Goal: Find specific page/section: Find specific page/section

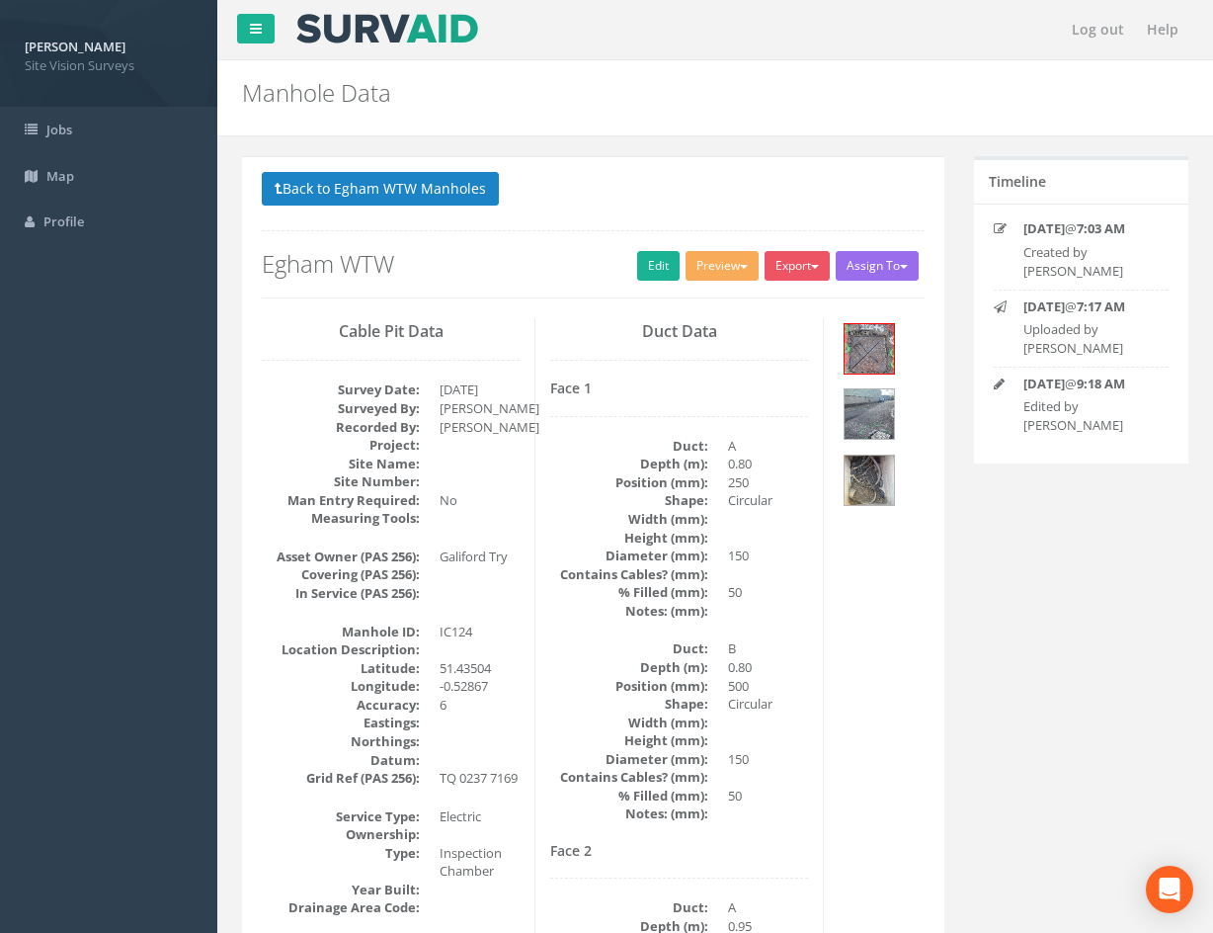
select select "50"
click at [429, 192] on button "Back to Egham WTW Manholes" at bounding box center [380, 189] width 237 height 34
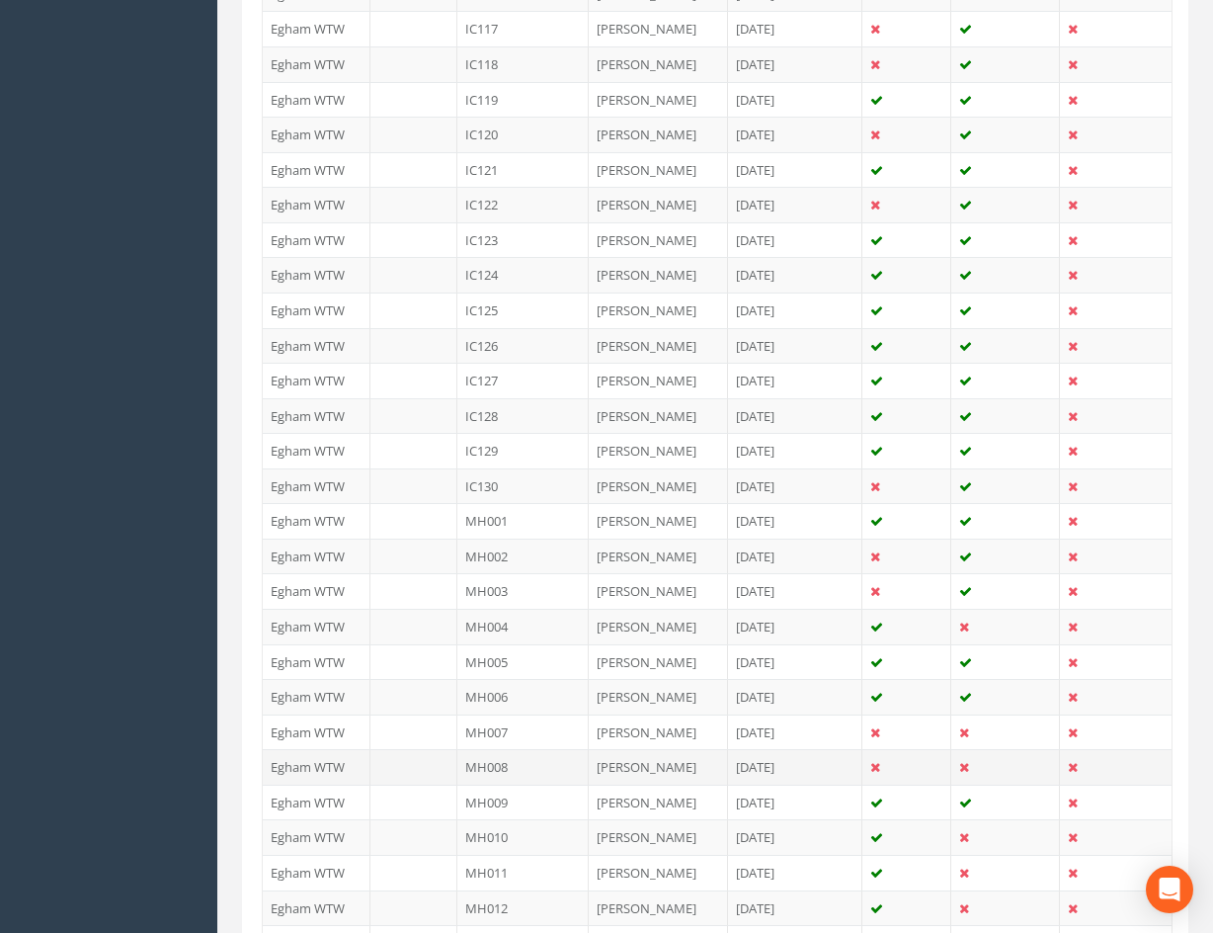
scroll to position [1575, 0]
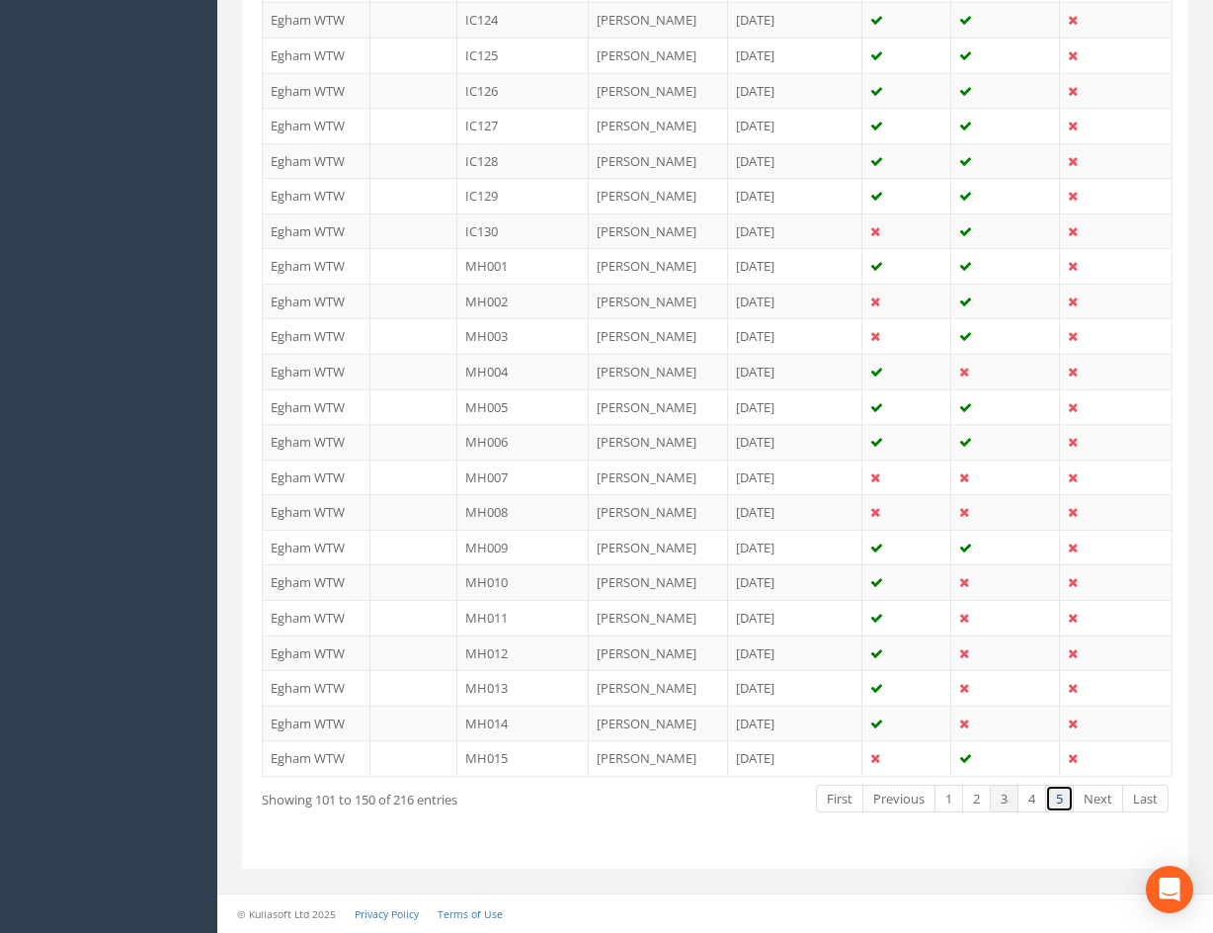
click at [1057, 805] on link "5" at bounding box center [1059, 798] width 29 height 29
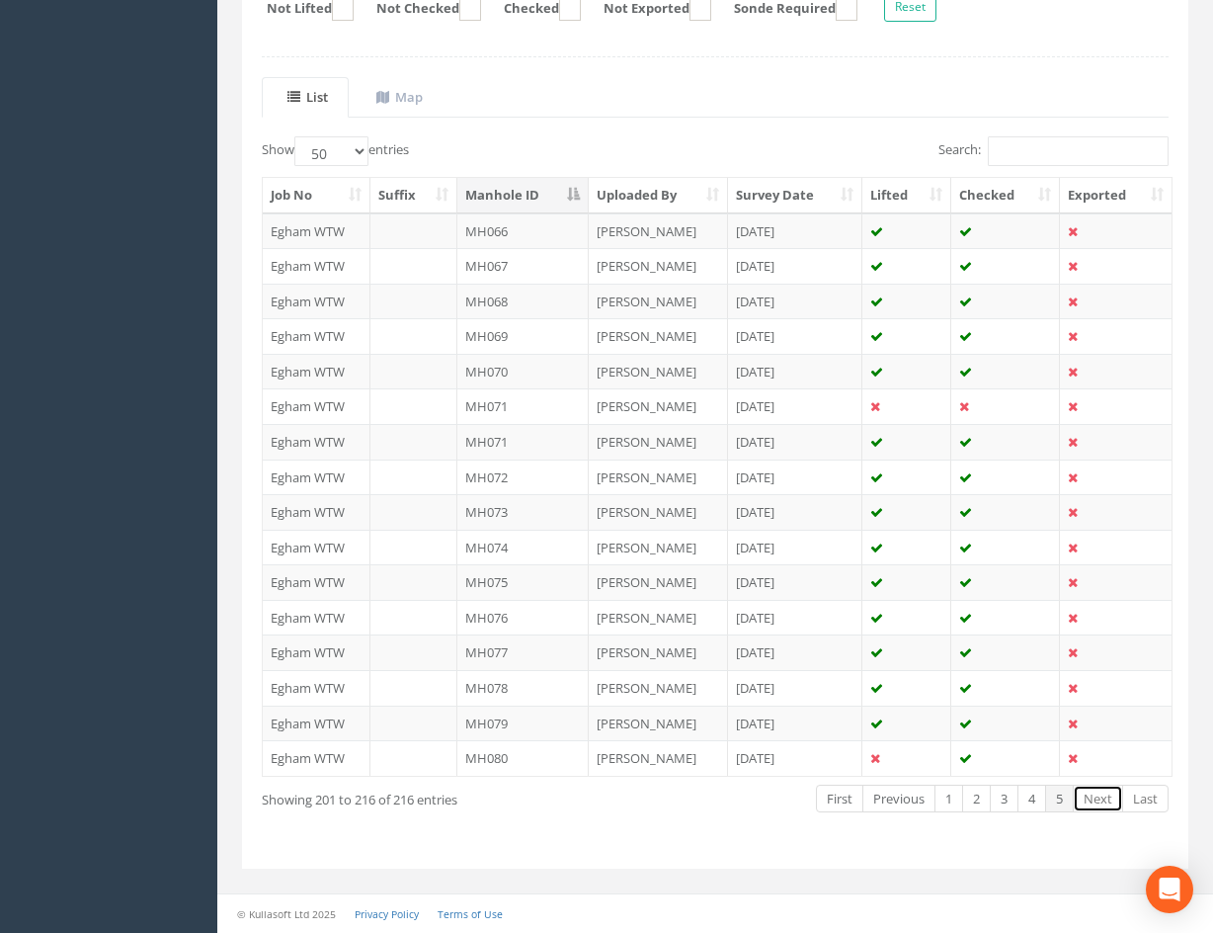
click at [1105, 804] on link "Next" at bounding box center [1098, 798] width 50 height 29
click at [1097, 797] on link "Next" at bounding box center [1098, 798] width 50 height 29
click at [1063, 799] on link "5" at bounding box center [1059, 798] width 29 height 29
click at [629, 812] on div "Showing 201 to 216 of 216 entries First Previous 1 2 3 4 5 Next Last" at bounding box center [715, 800] width 937 height 37
click at [972, 801] on link "2" at bounding box center [976, 798] width 29 height 29
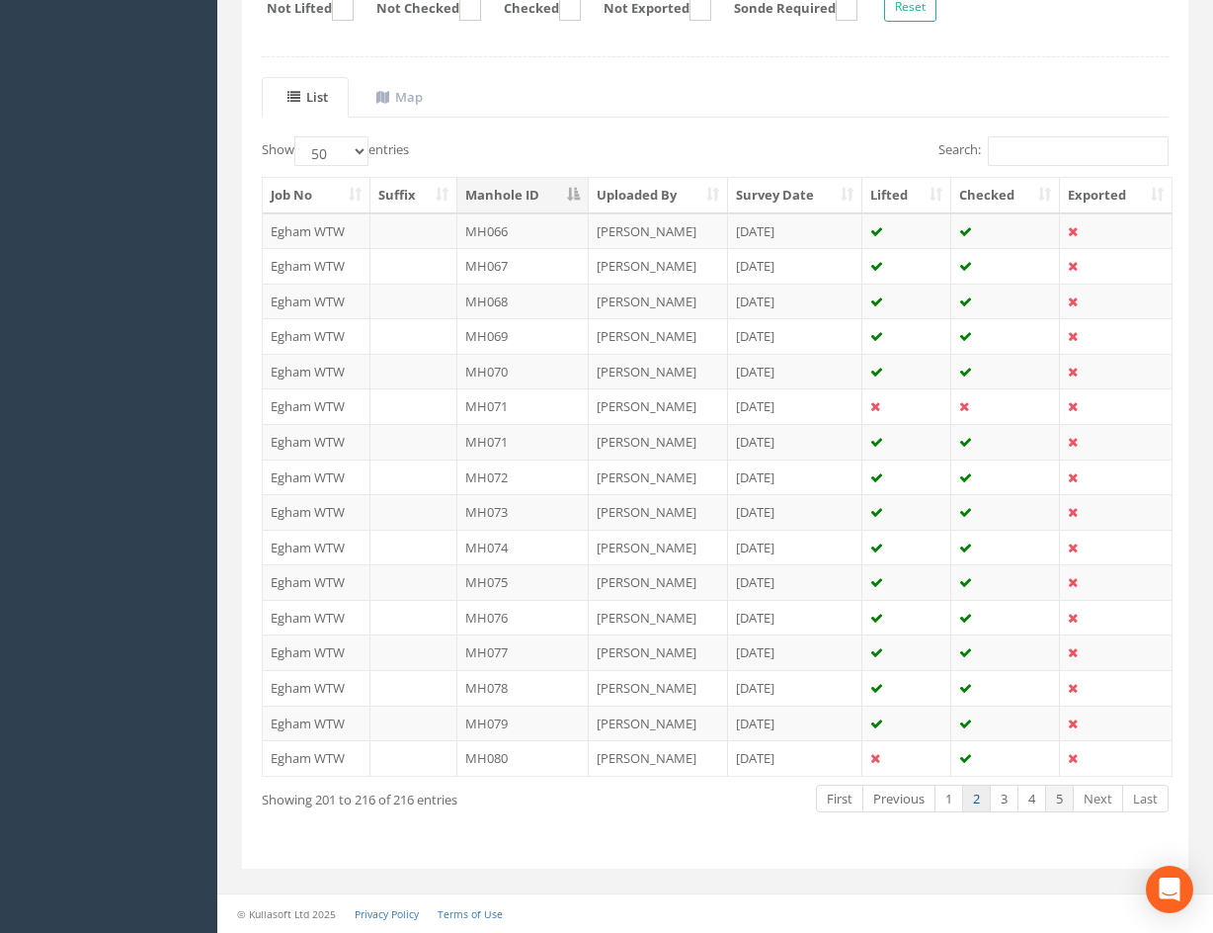
scroll to position [1575, 0]
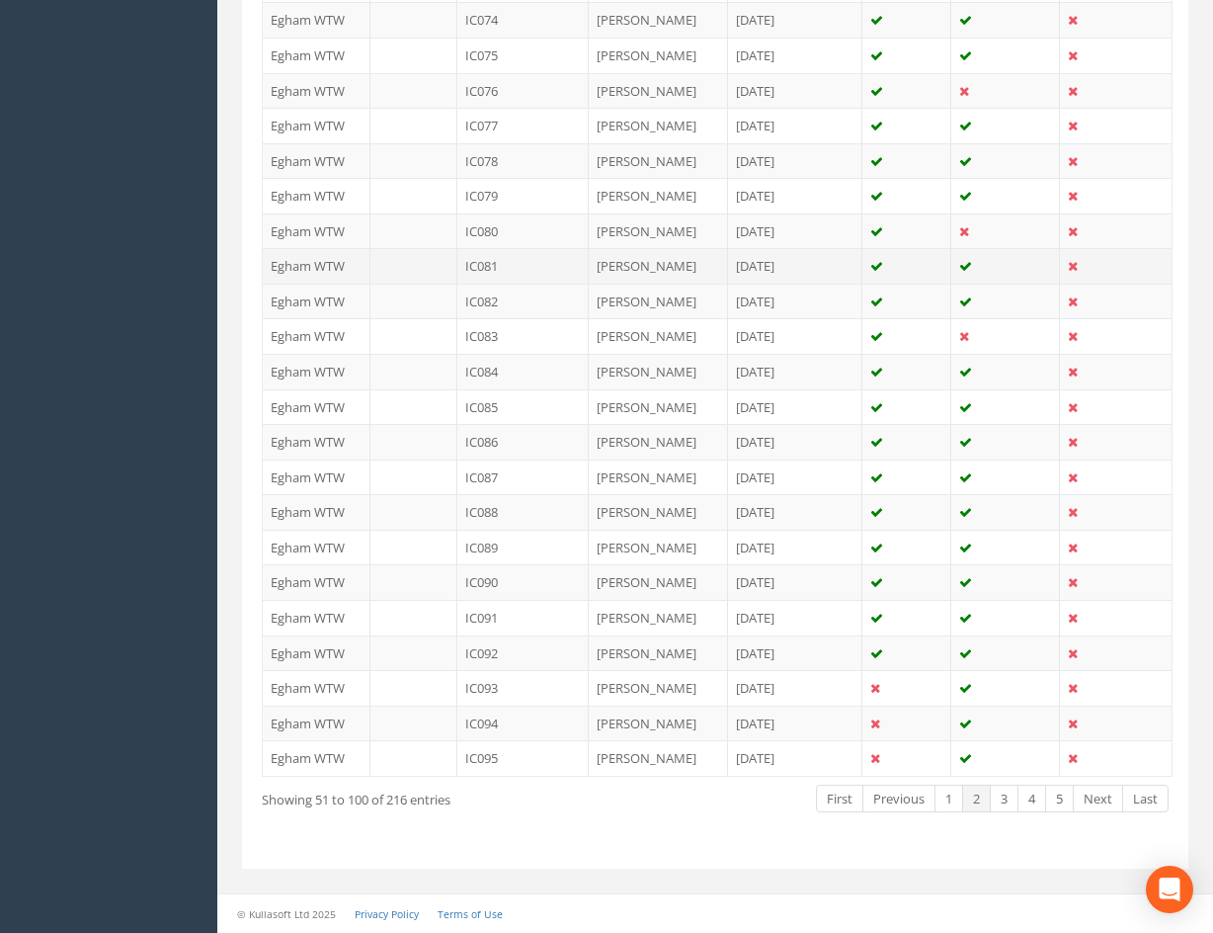
click at [535, 272] on td "IC081" at bounding box center [522, 266] width 131 height 36
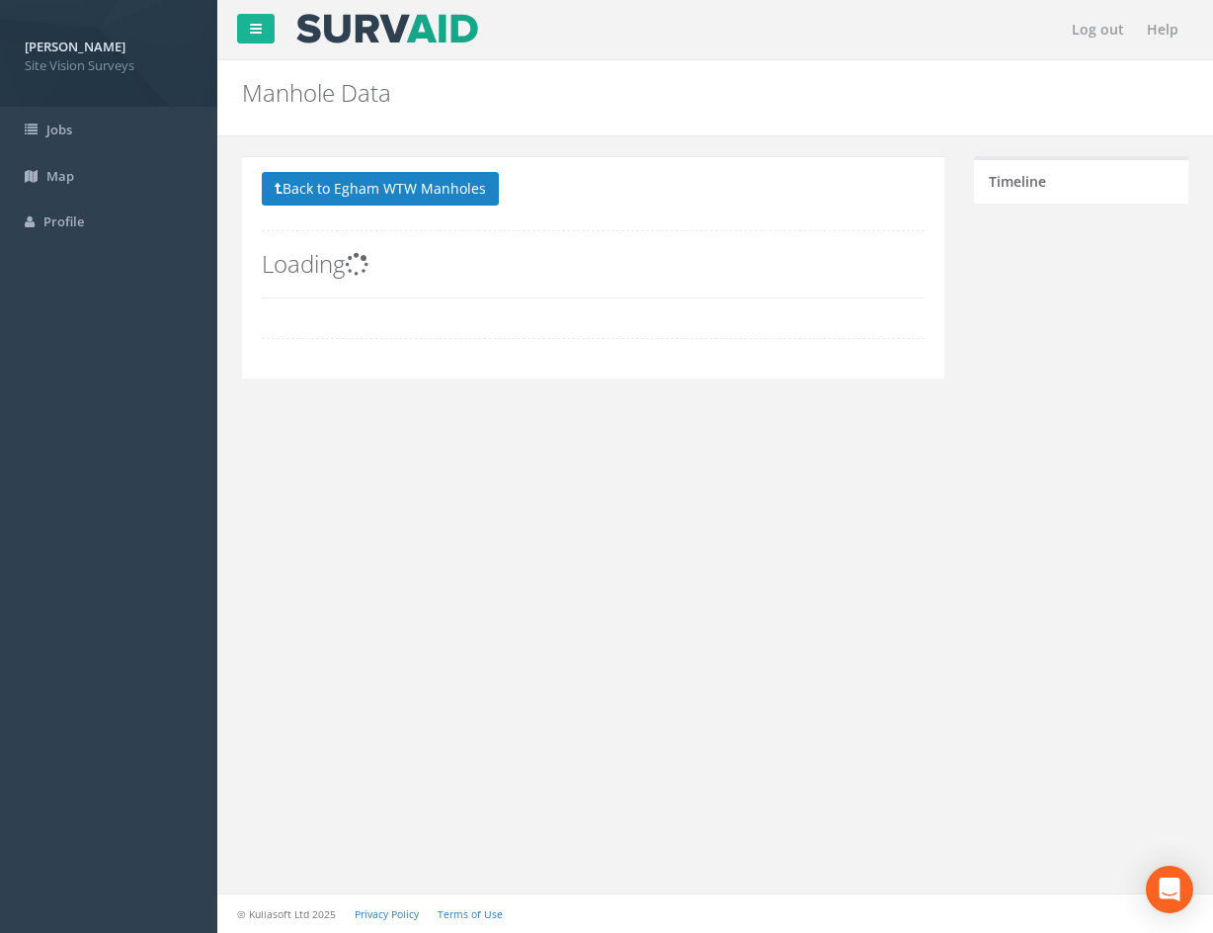
scroll to position [0, 0]
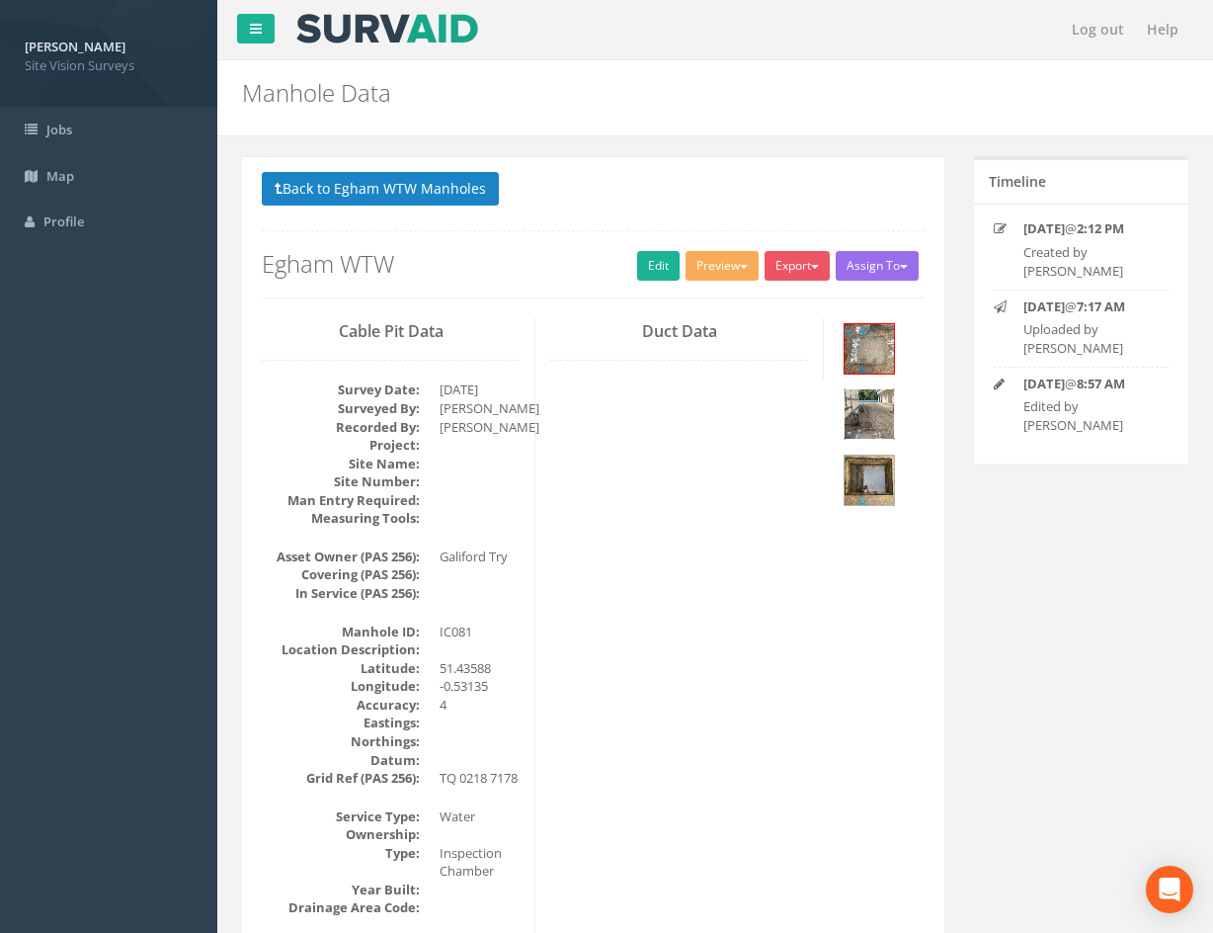
click at [880, 410] on img at bounding box center [869, 413] width 49 height 49
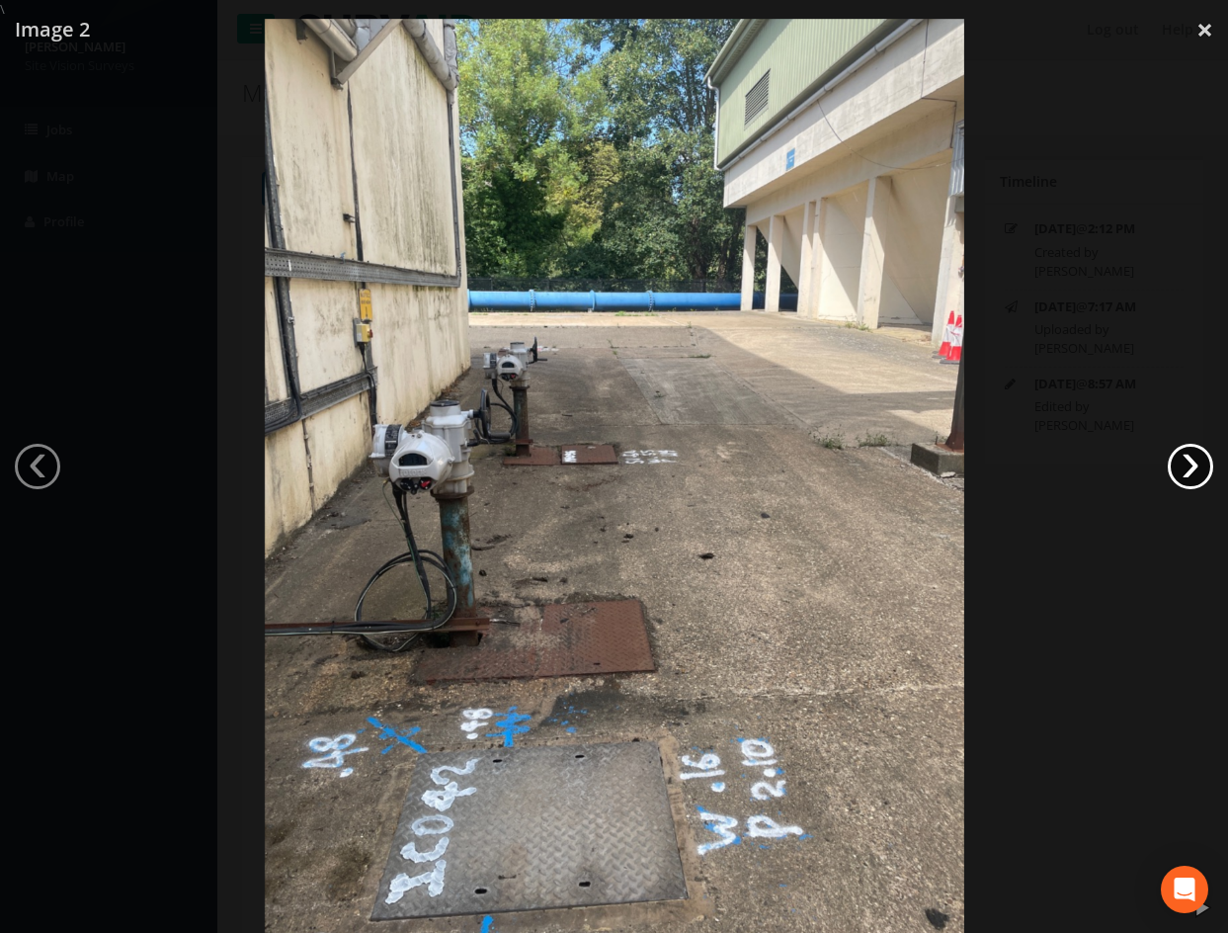
click at [1178, 456] on link "›" at bounding box center [1190, 466] width 45 height 45
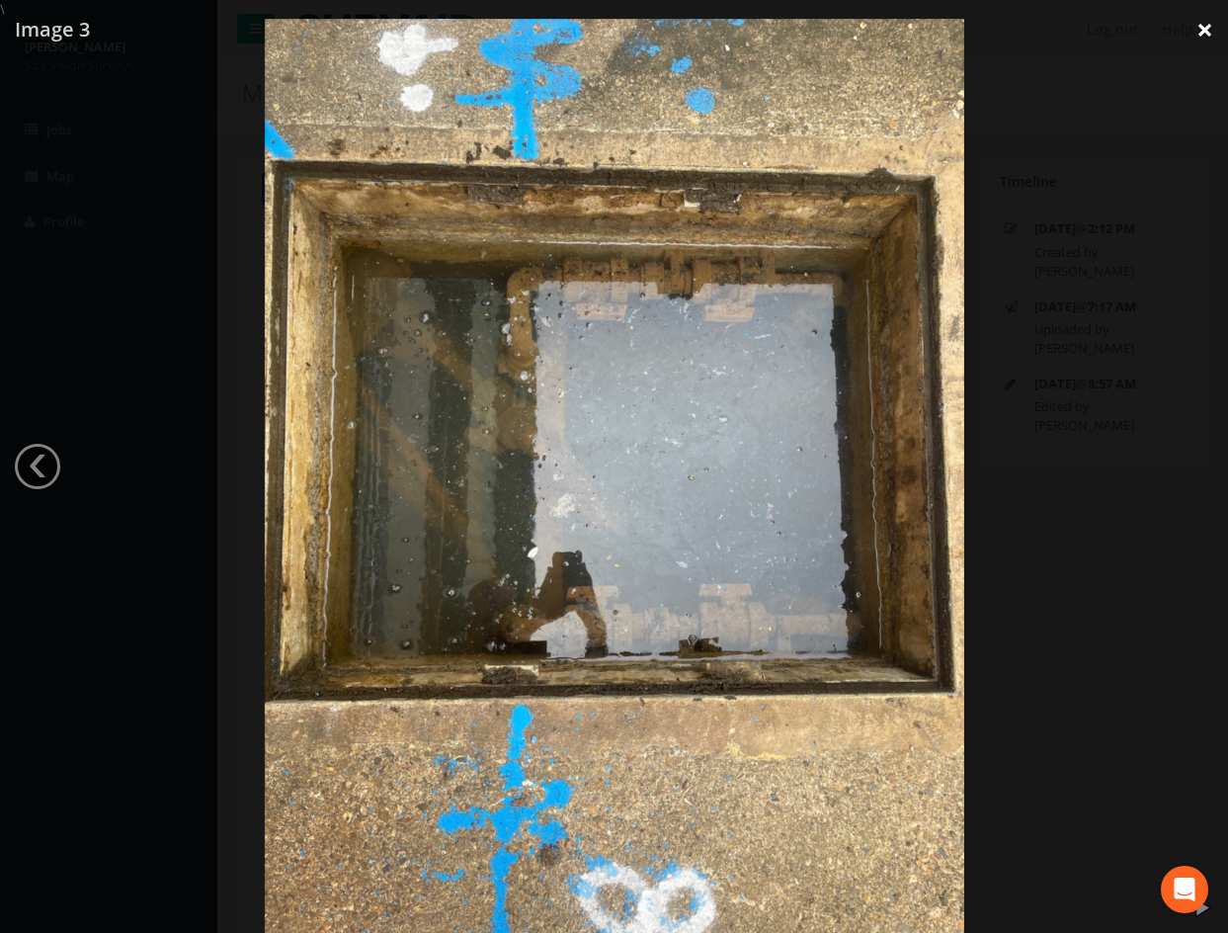
click at [1211, 33] on link "×" at bounding box center [1205, 29] width 46 height 59
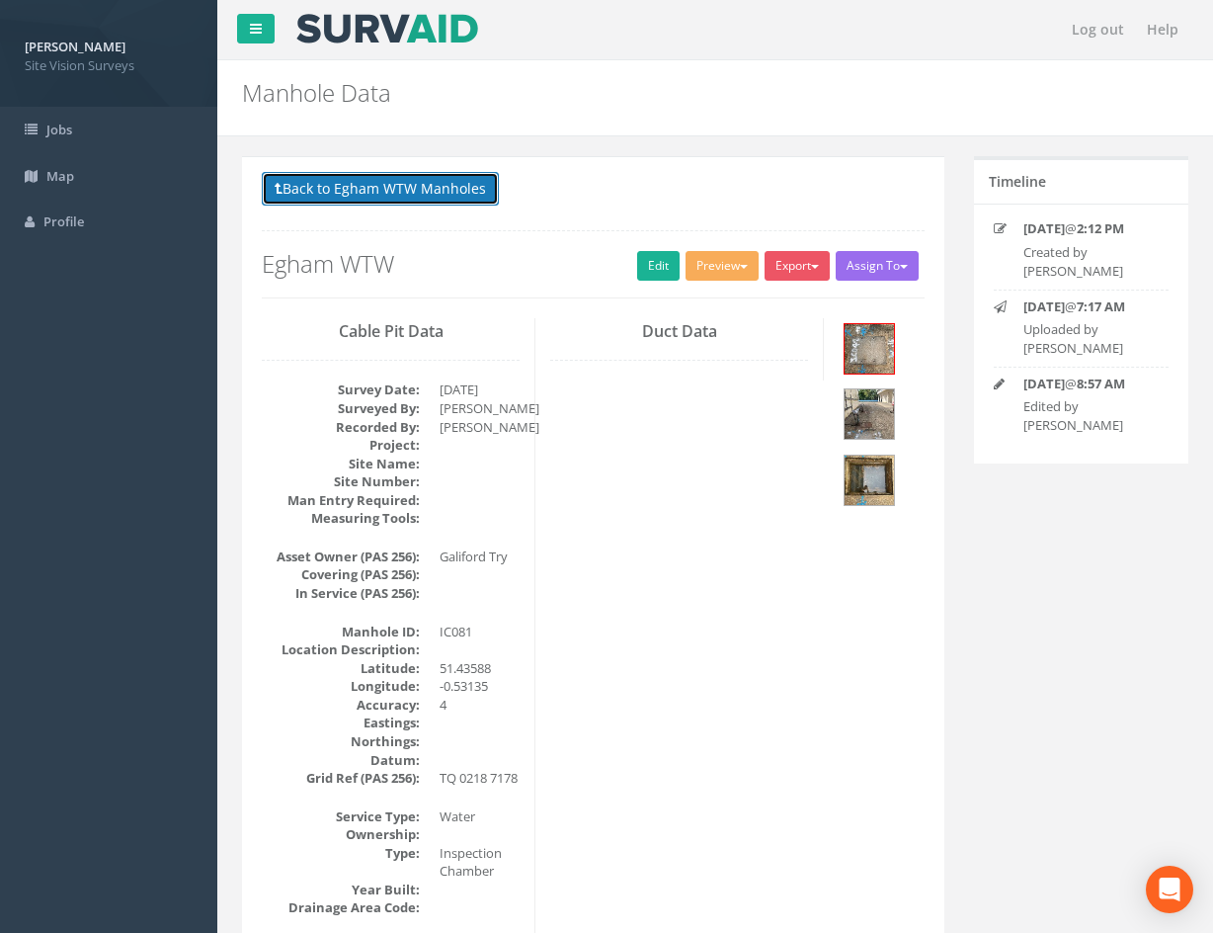
click at [388, 184] on button "Back to Egham WTW Manholes" at bounding box center [380, 189] width 237 height 34
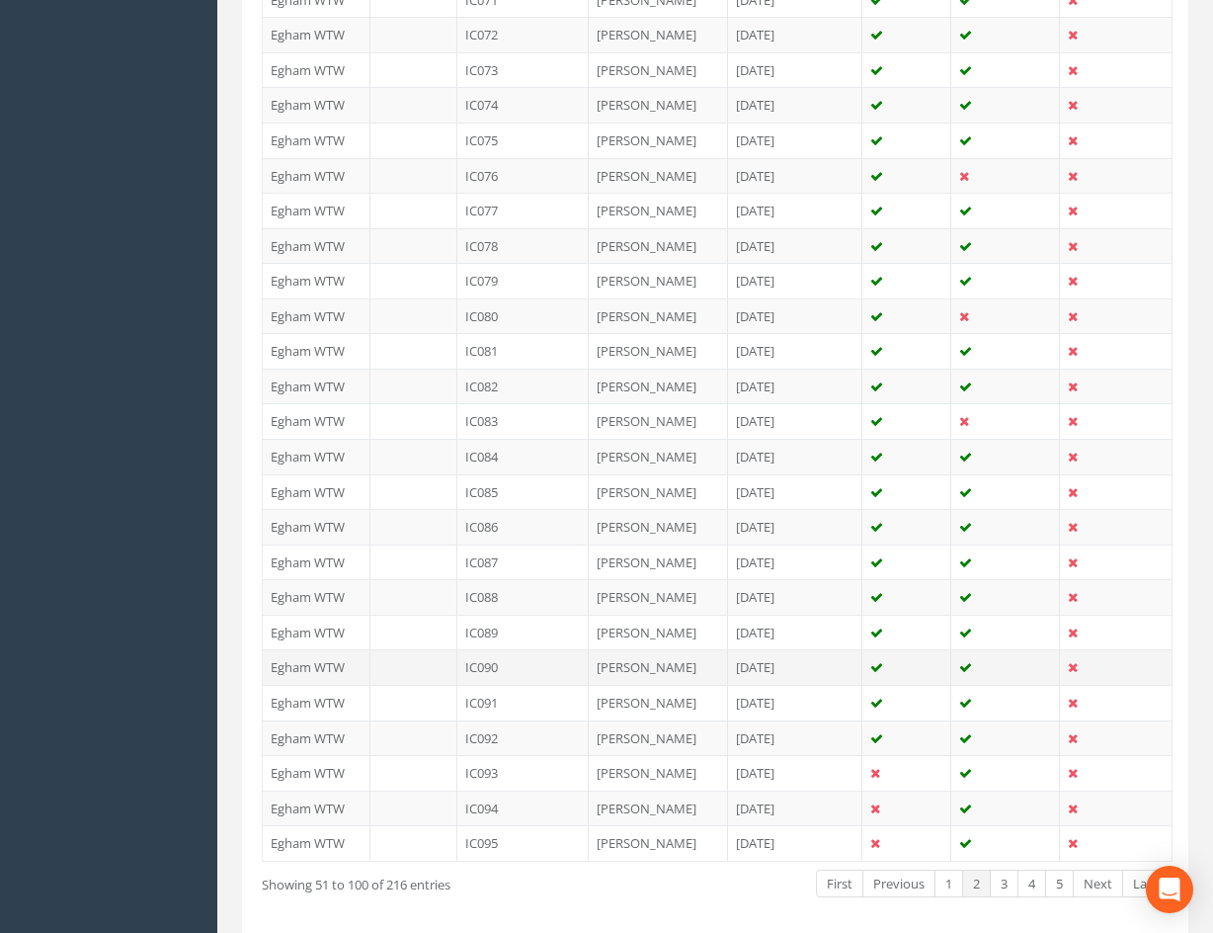
scroll to position [1575, 0]
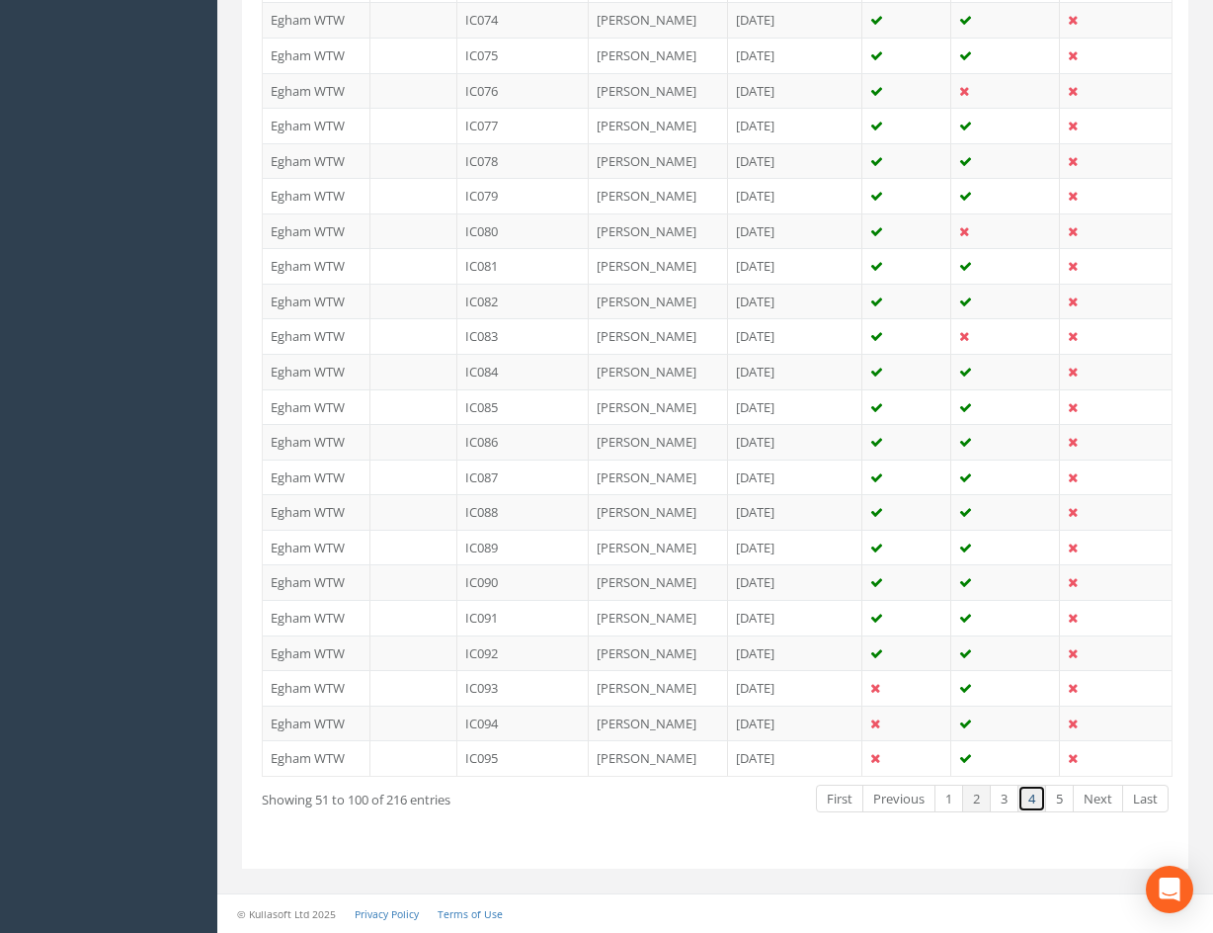
click at [1032, 799] on link "4" at bounding box center [1032, 798] width 29 height 29
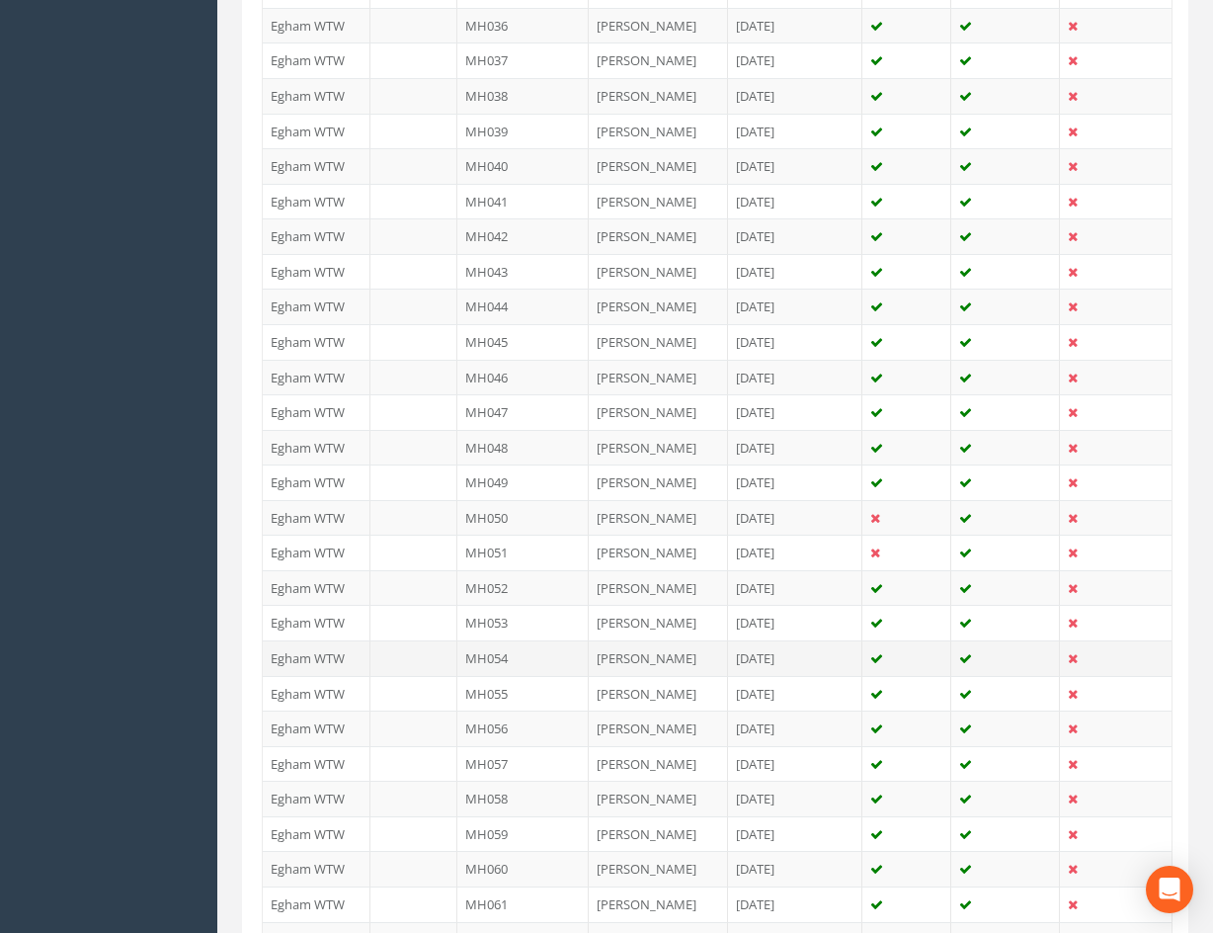
scroll to position [1278, 0]
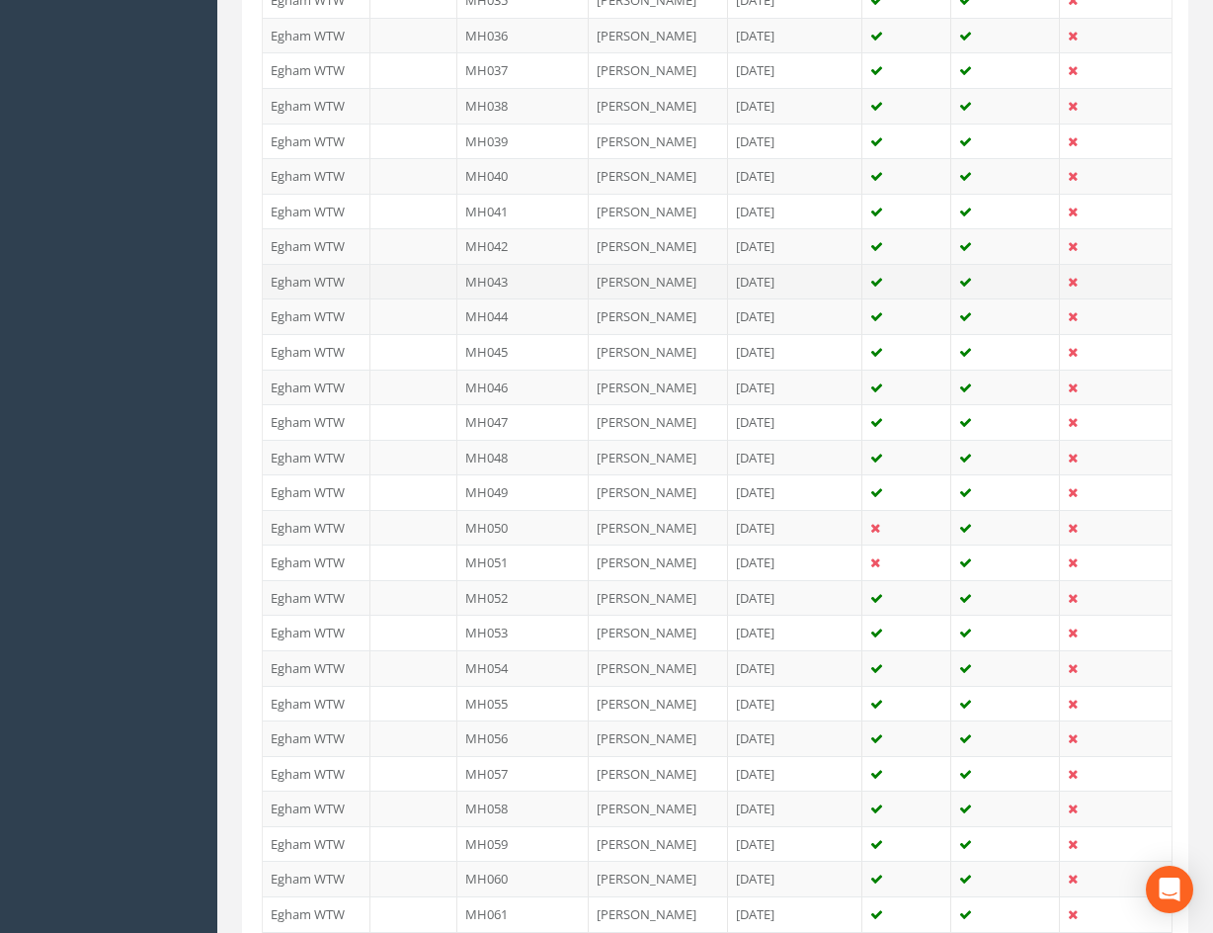
click at [531, 286] on td "MH043" at bounding box center [522, 282] width 131 height 36
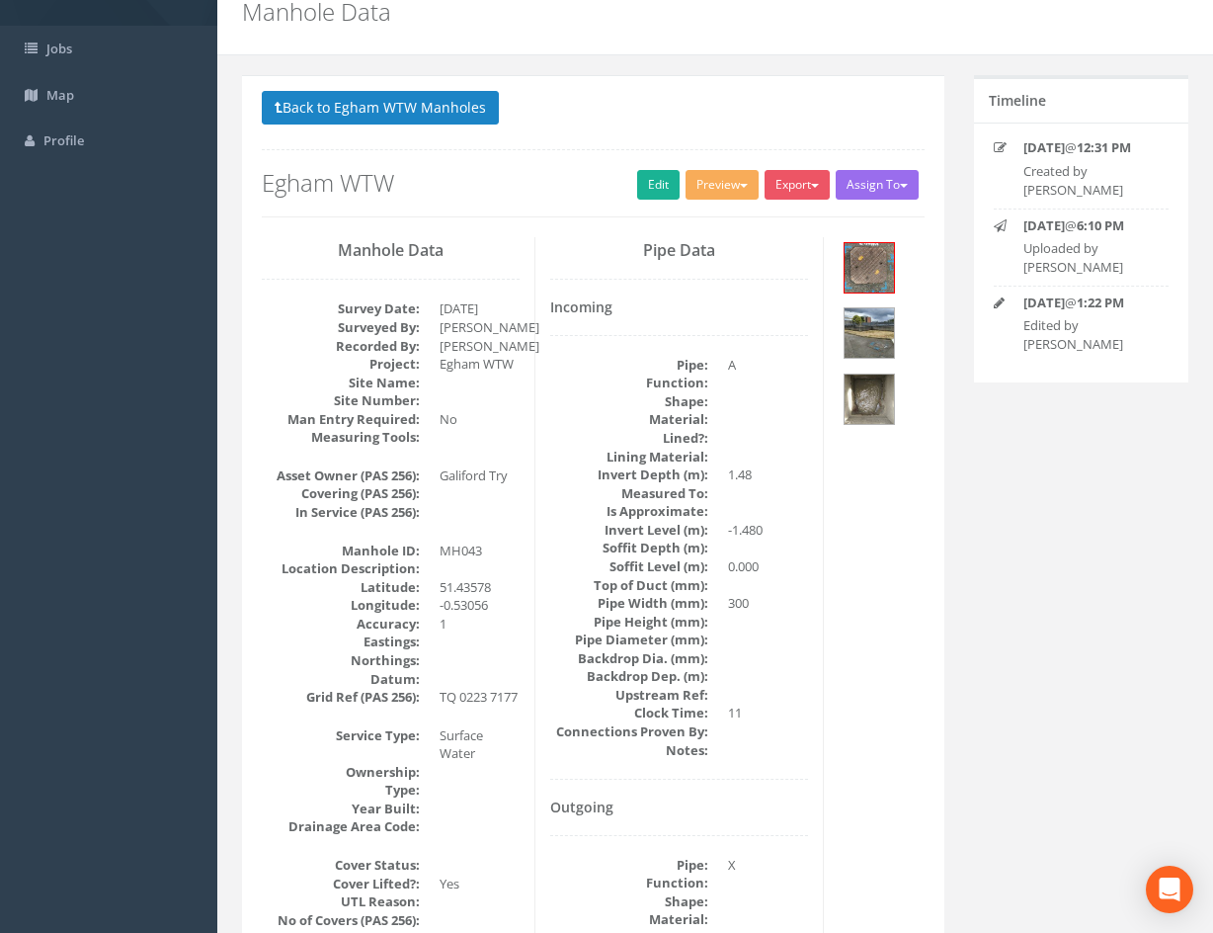
scroll to position [0, 0]
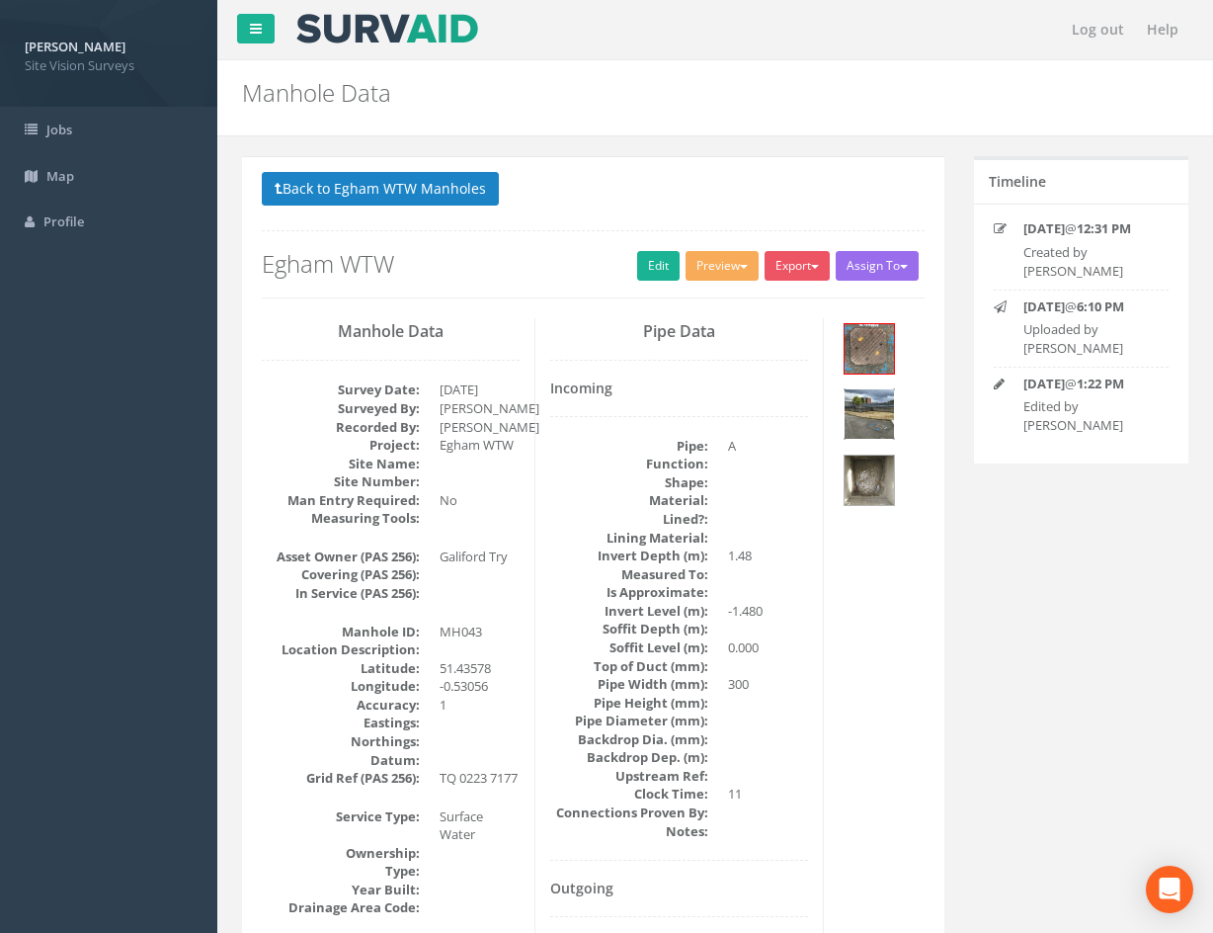
click at [870, 415] on img at bounding box center [869, 413] width 49 height 49
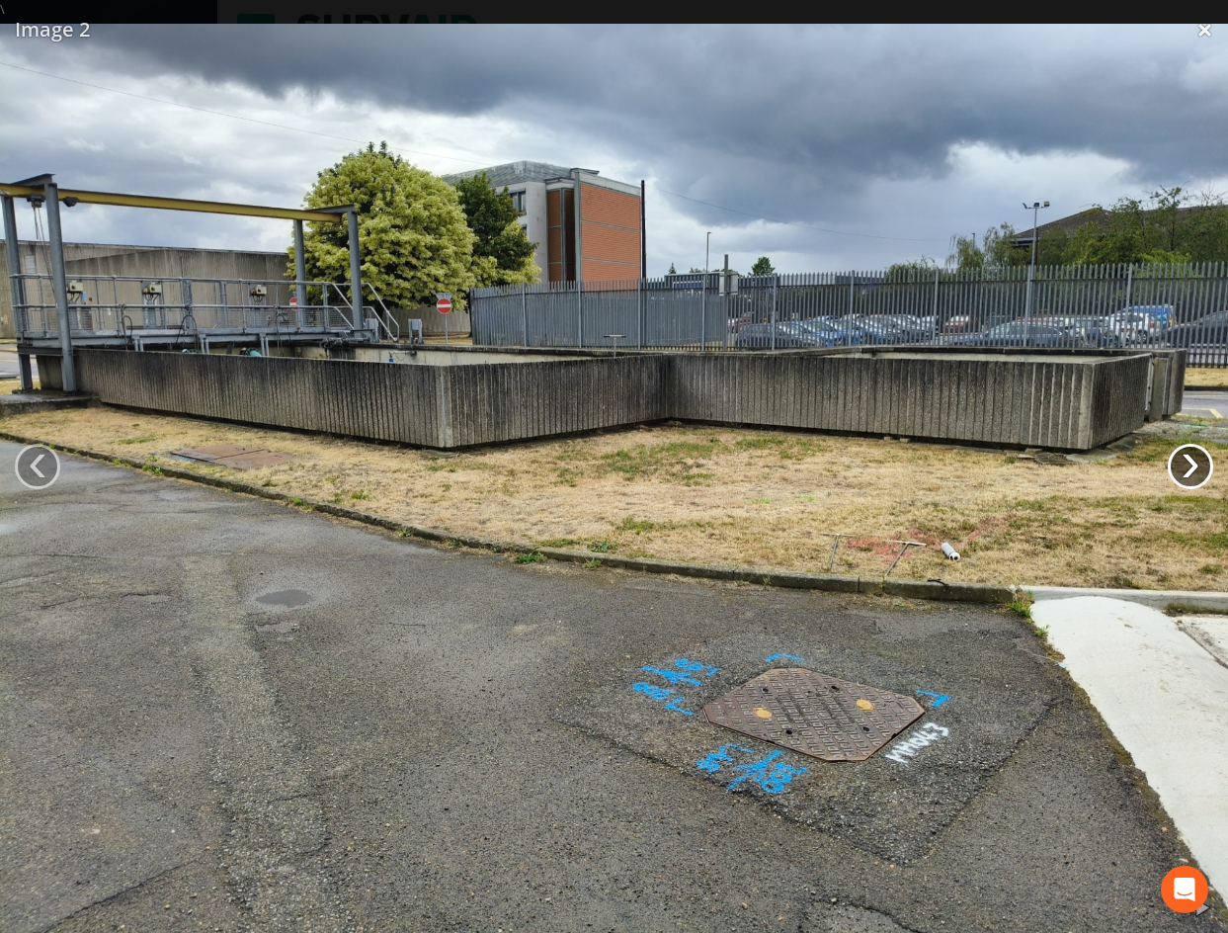
click at [1184, 474] on link "›" at bounding box center [1190, 466] width 45 height 45
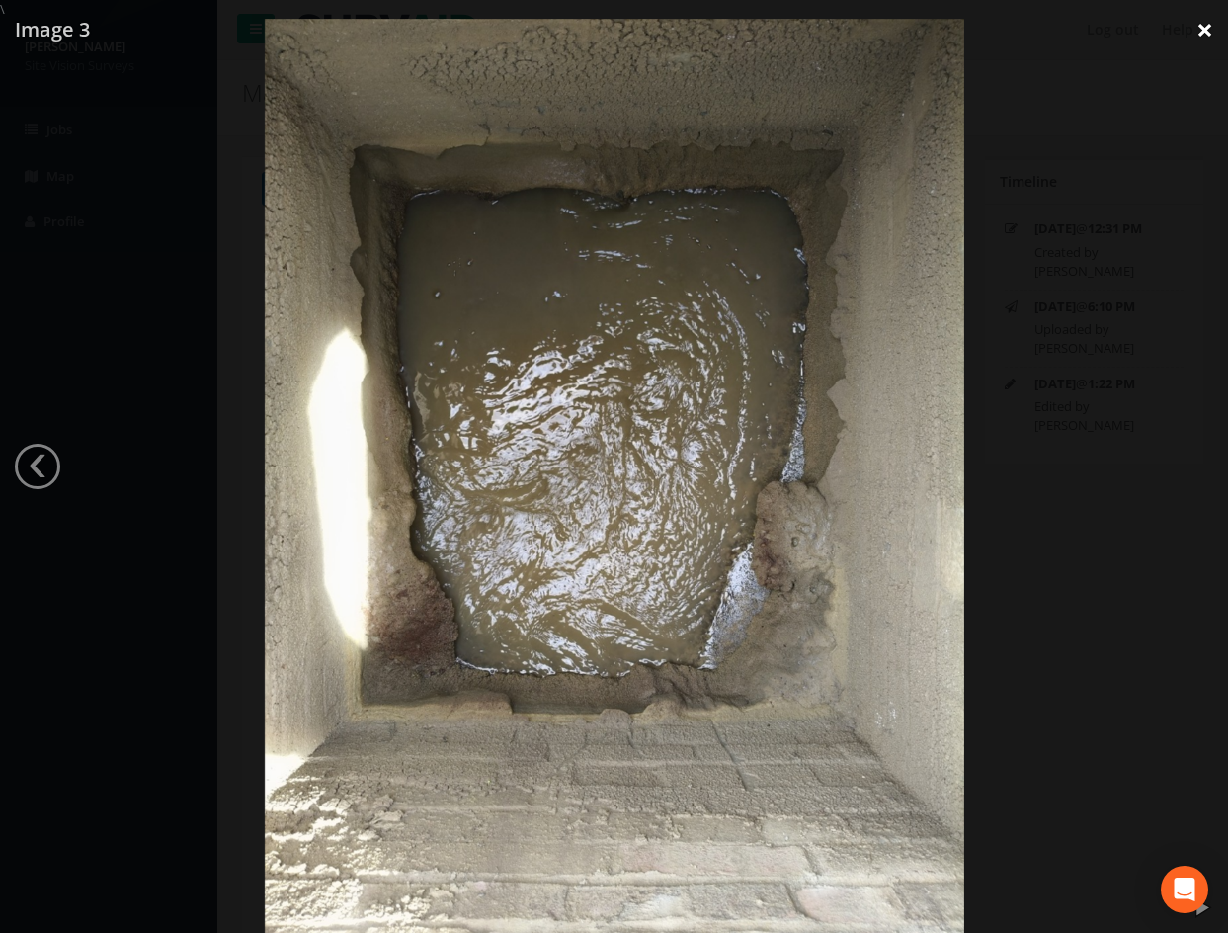
click at [1210, 33] on link "×" at bounding box center [1205, 29] width 46 height 59
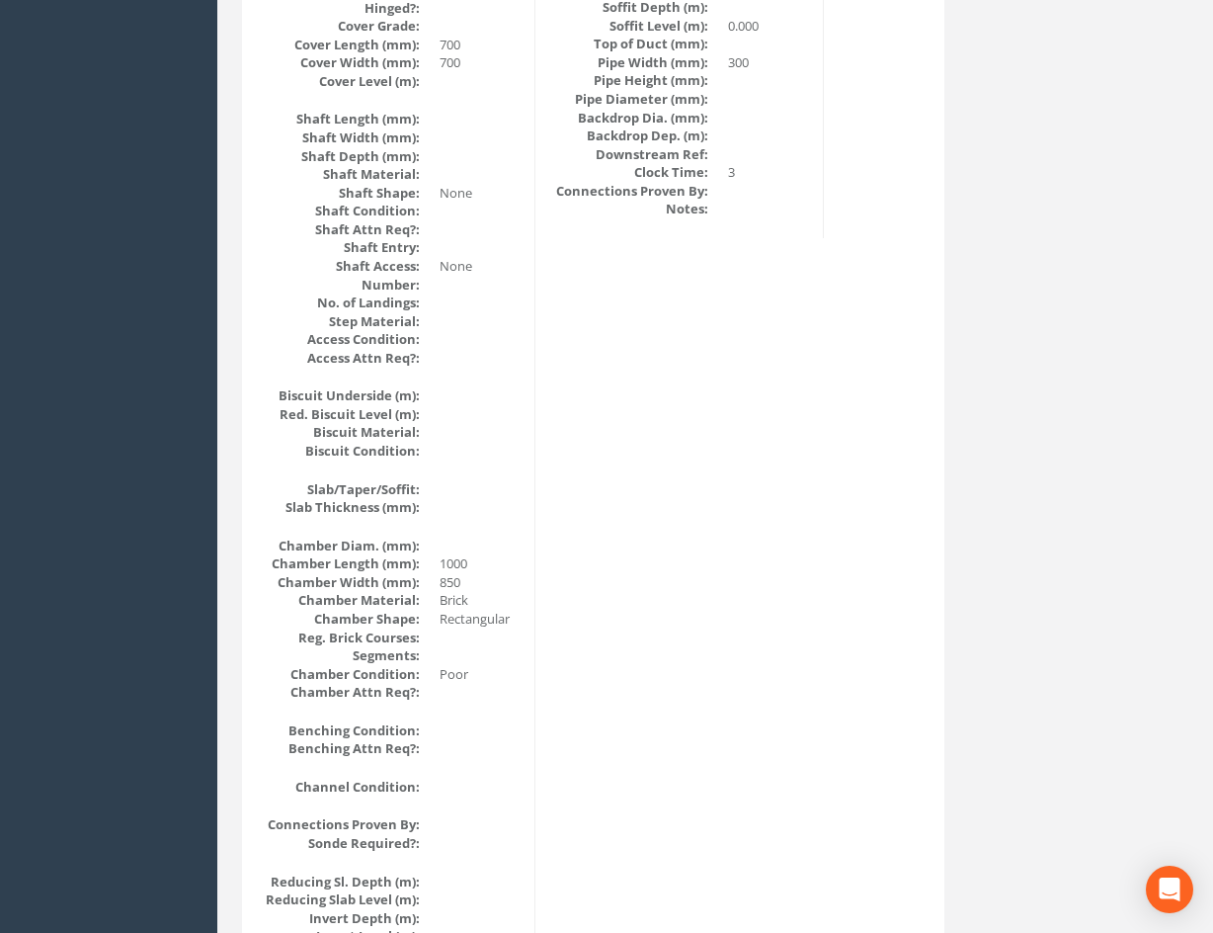
scroll to position [1185, 0]
